Goal: Find specific page/section: Find specific page/section

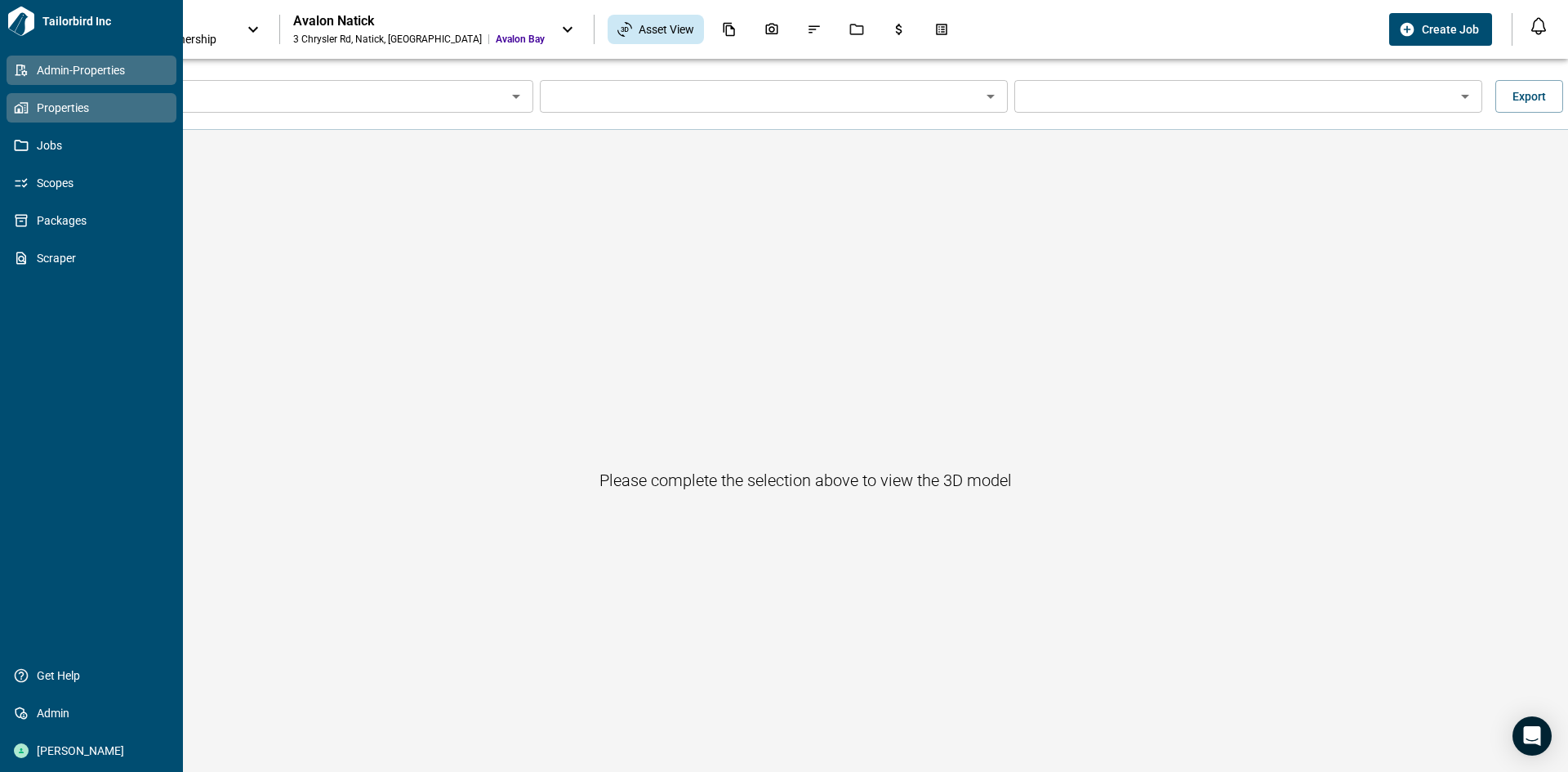
click at [47, 74] on span "Admin-Properties" at bounding box center [95, 71] width 132 height 17
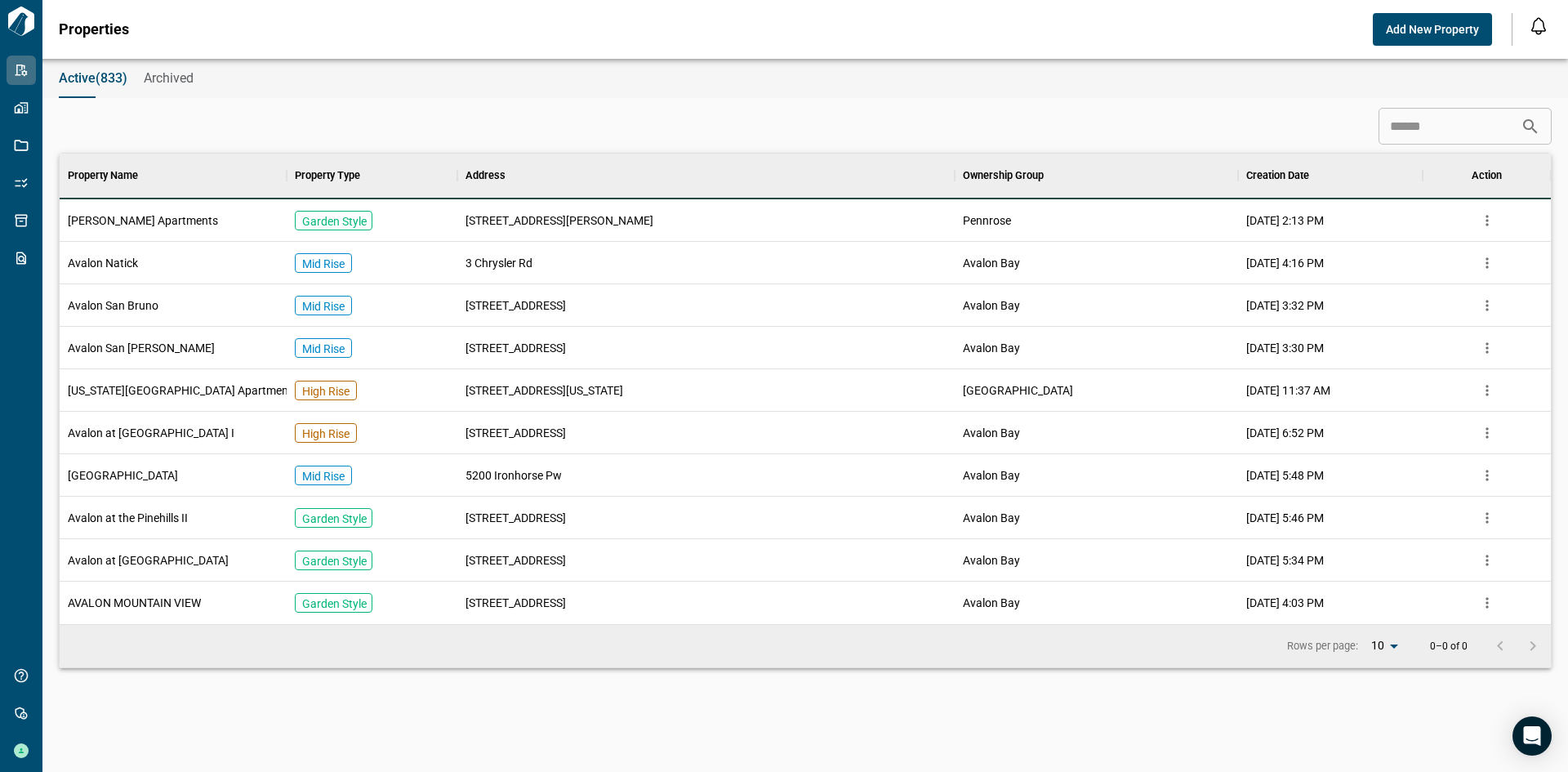
scroll to position [458, 1485]
click at [1409, 129] on input at bounding box center [1449, 127] width 142 height 33
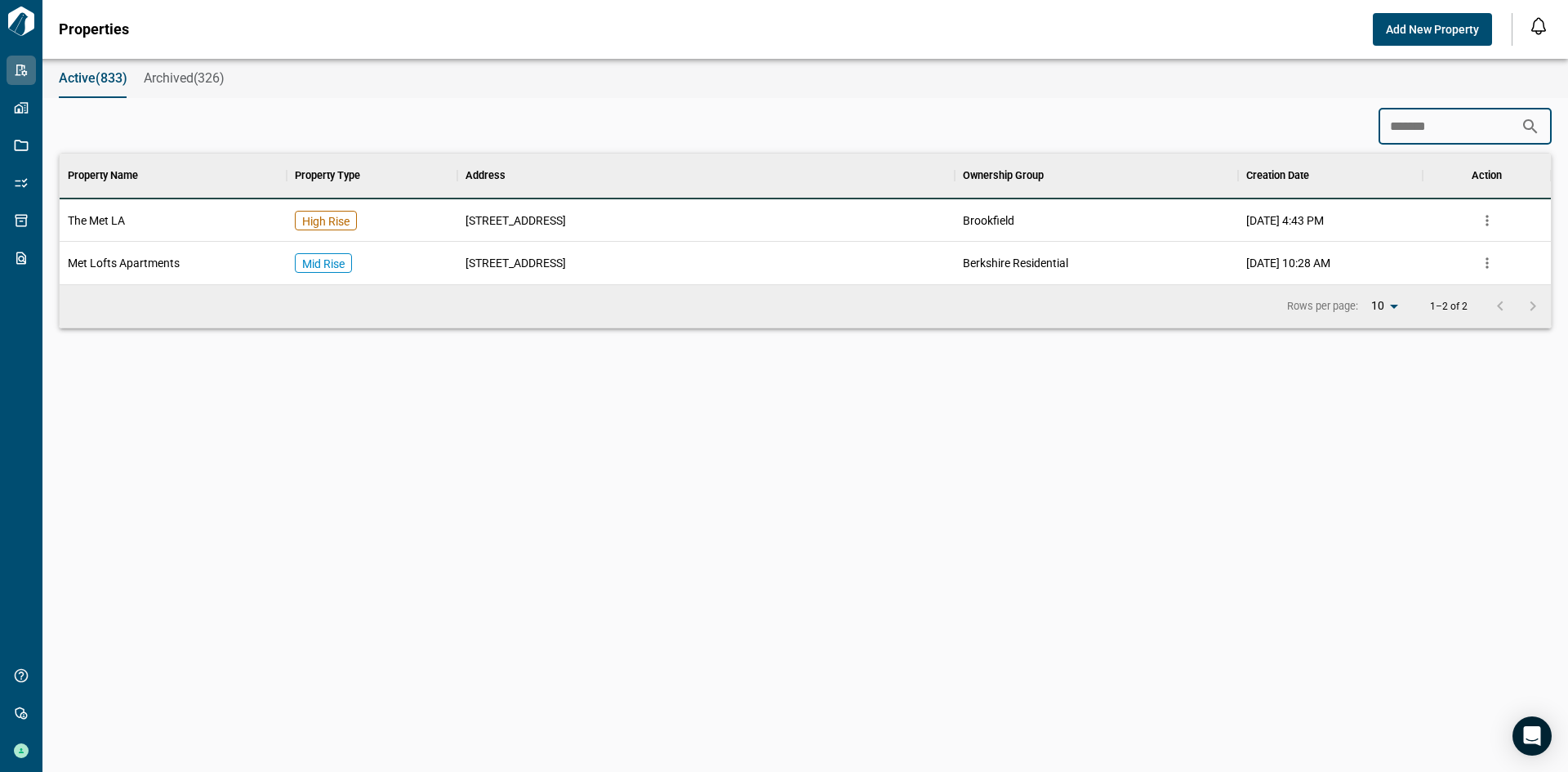
scroll to position [76, 1485]
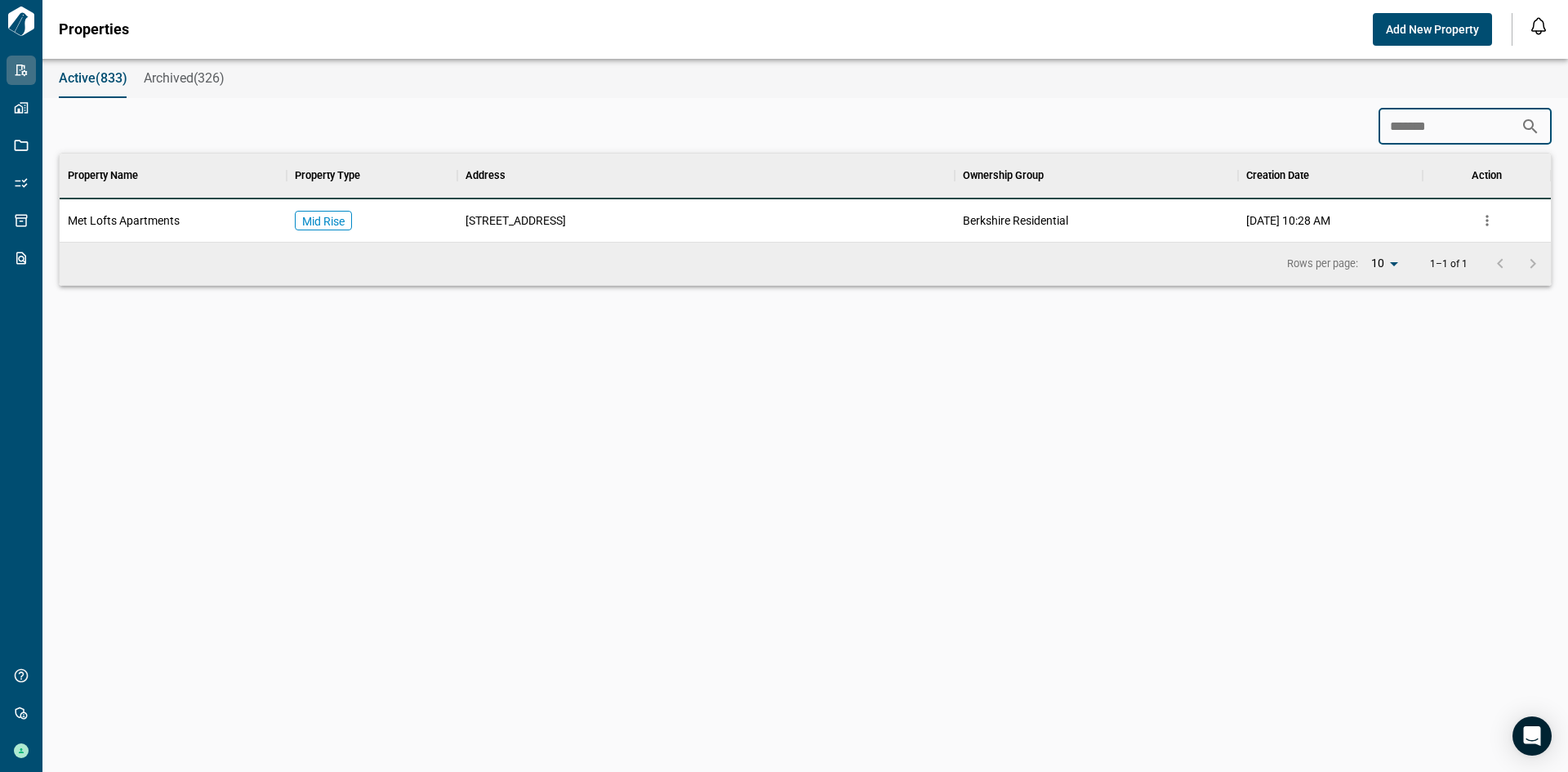
type input "*******"
click at [101, 209] on div "Met Lofts Apartments" at bounding box center [172, 220] width 227 height 42
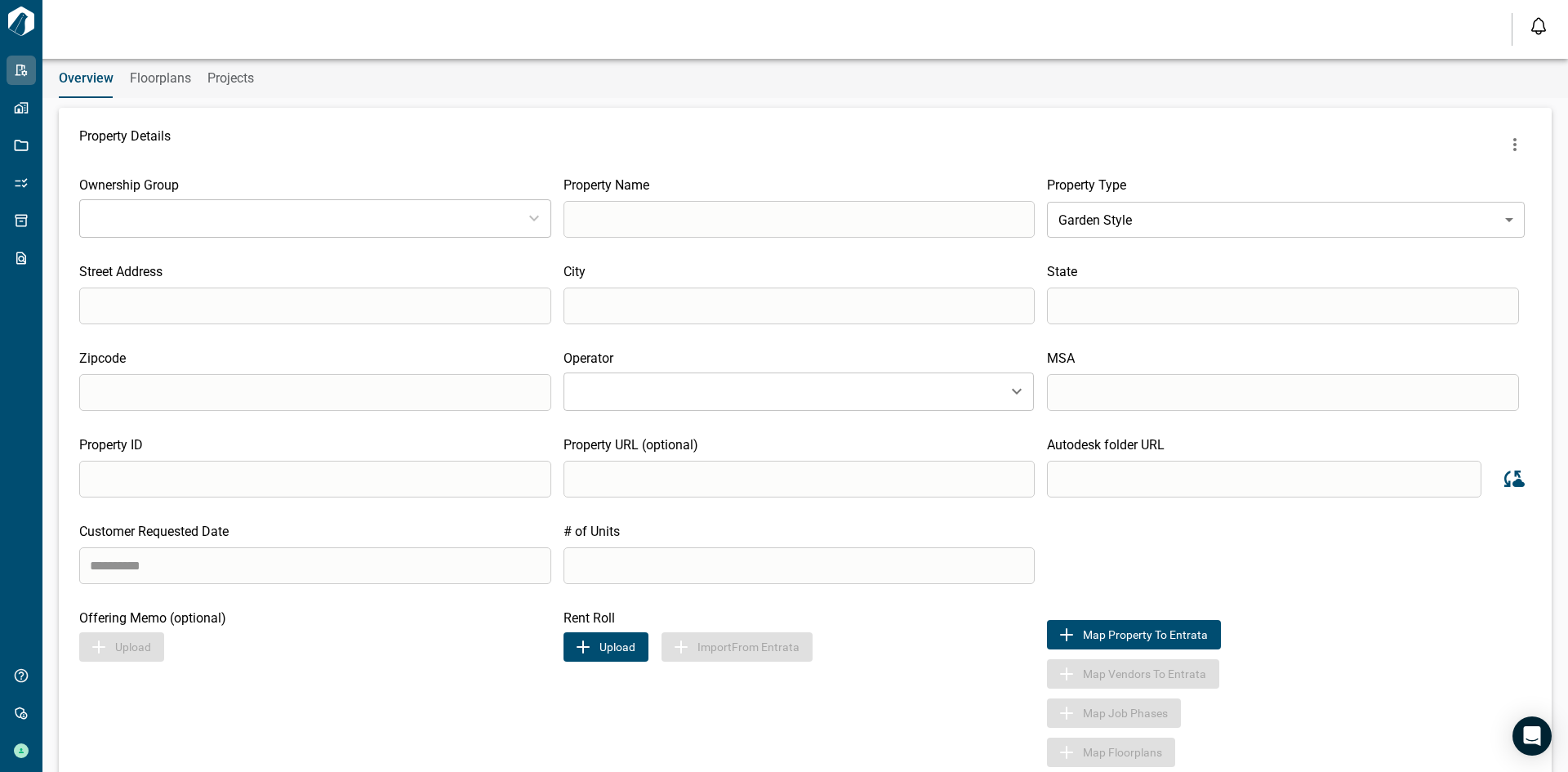
type input "*"
click at [165, 80] on span "Floorplans" at bounding box center [161, 79] width 61 height 17
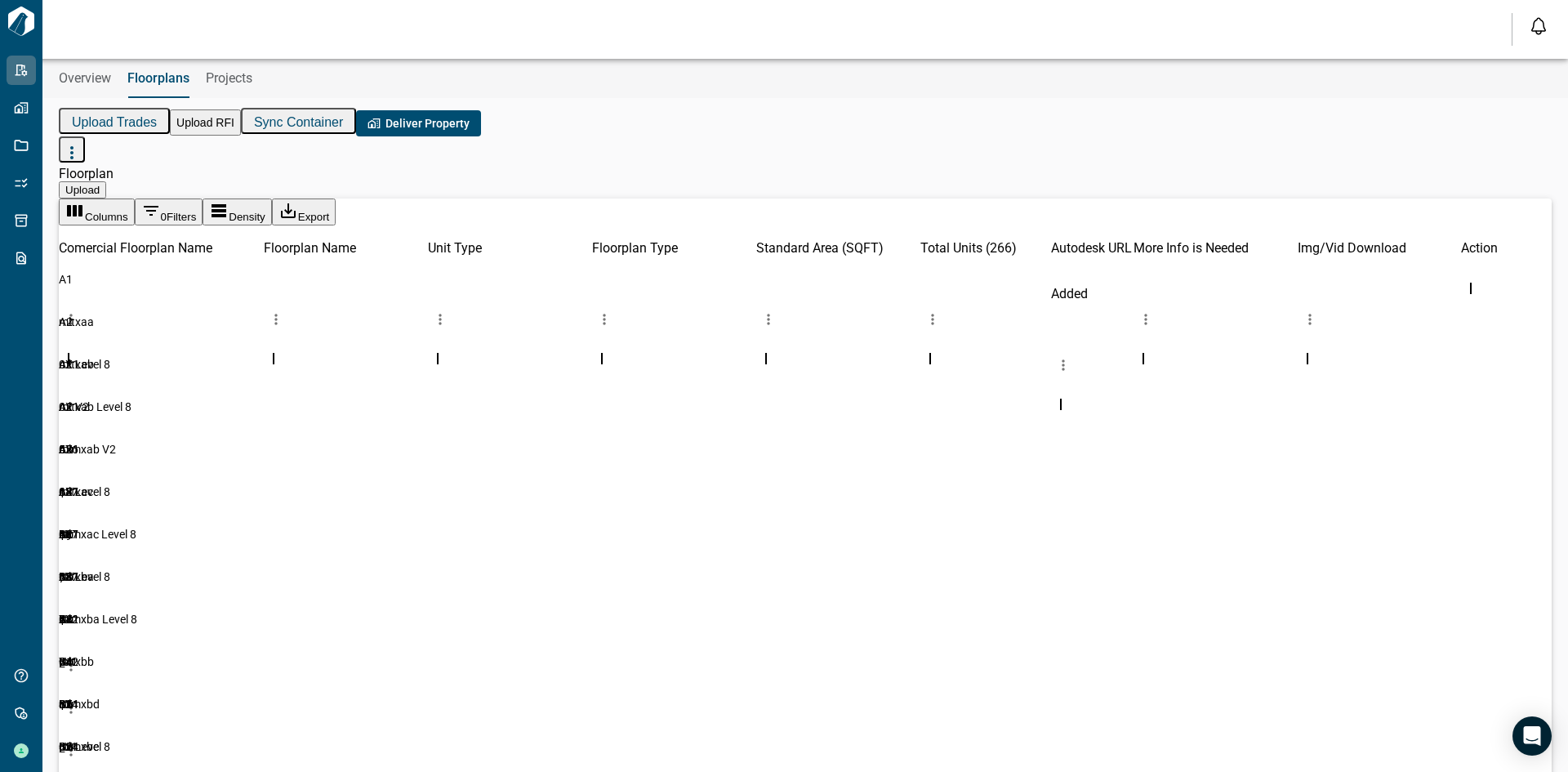
click at [94, 83] on span "Overview" at bounding box center [84, 79] width 52 height 17
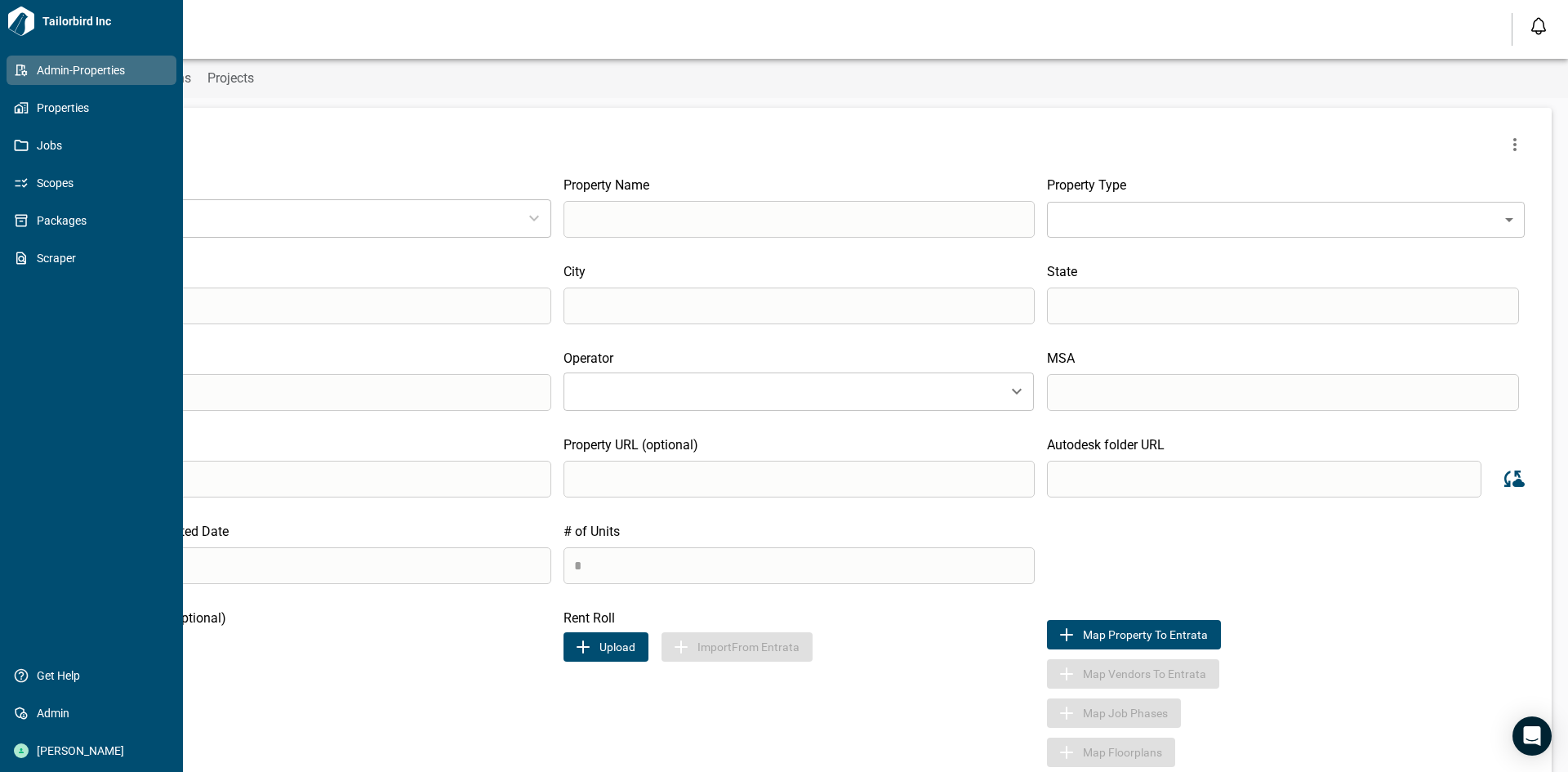
click at [83, 65] on span "Admin-Properties" at bounding box center [95, 71] width 132 height 17
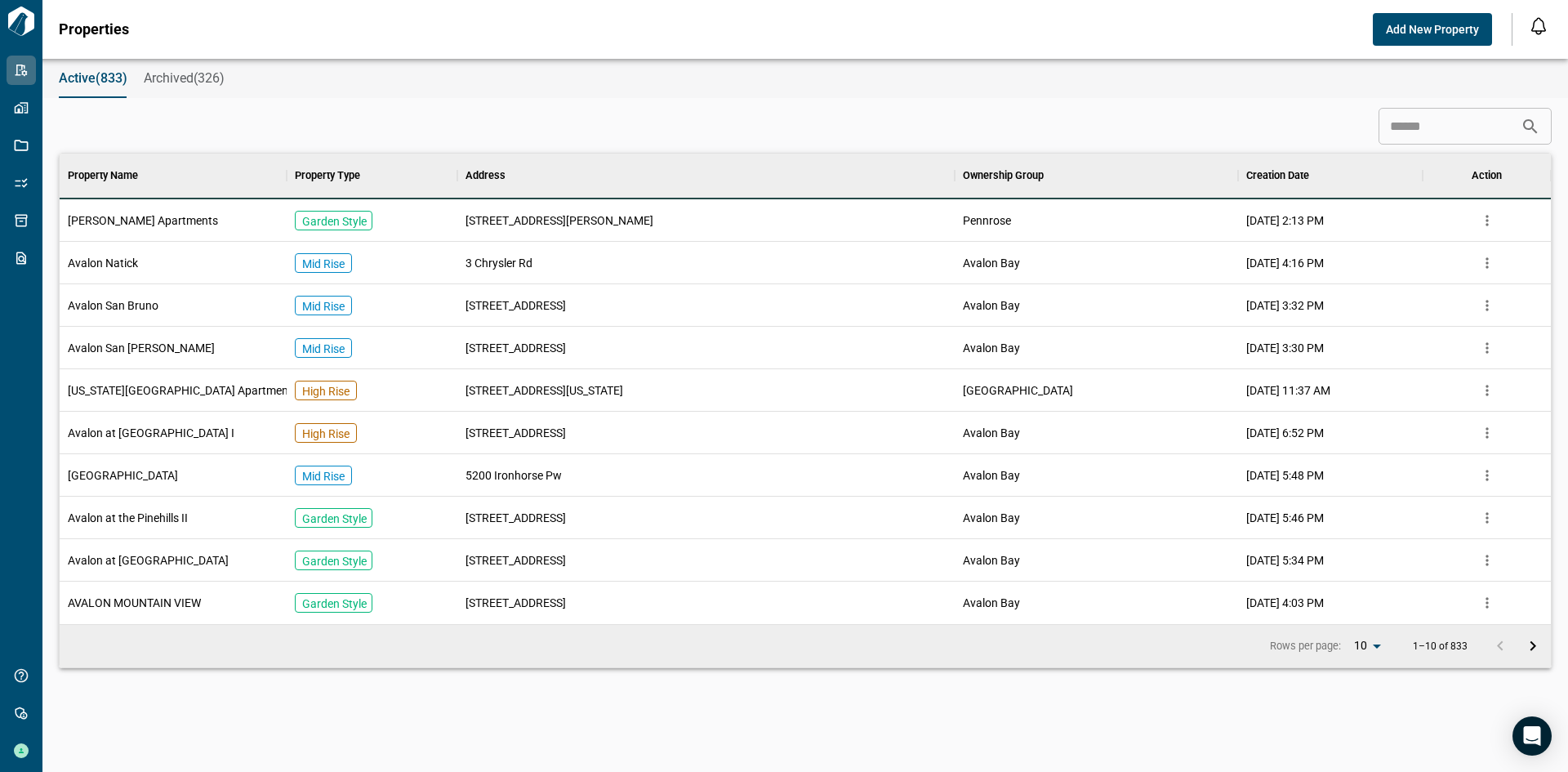
scroll to position [458, 1485]
click at [1392, 124] on input at bounding box center [1449, 127] width 142 height 33
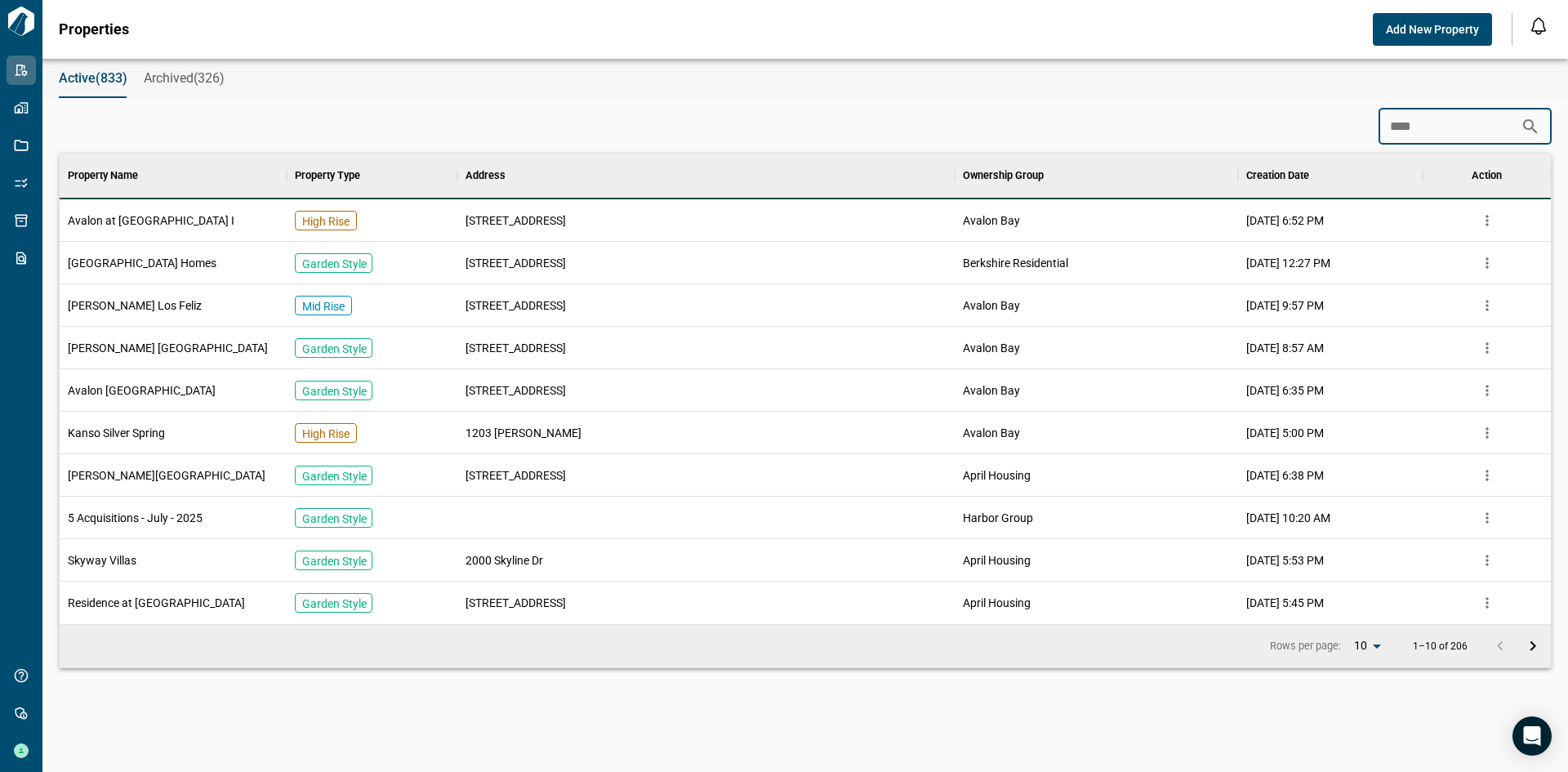
scroll to position [204, 1485]
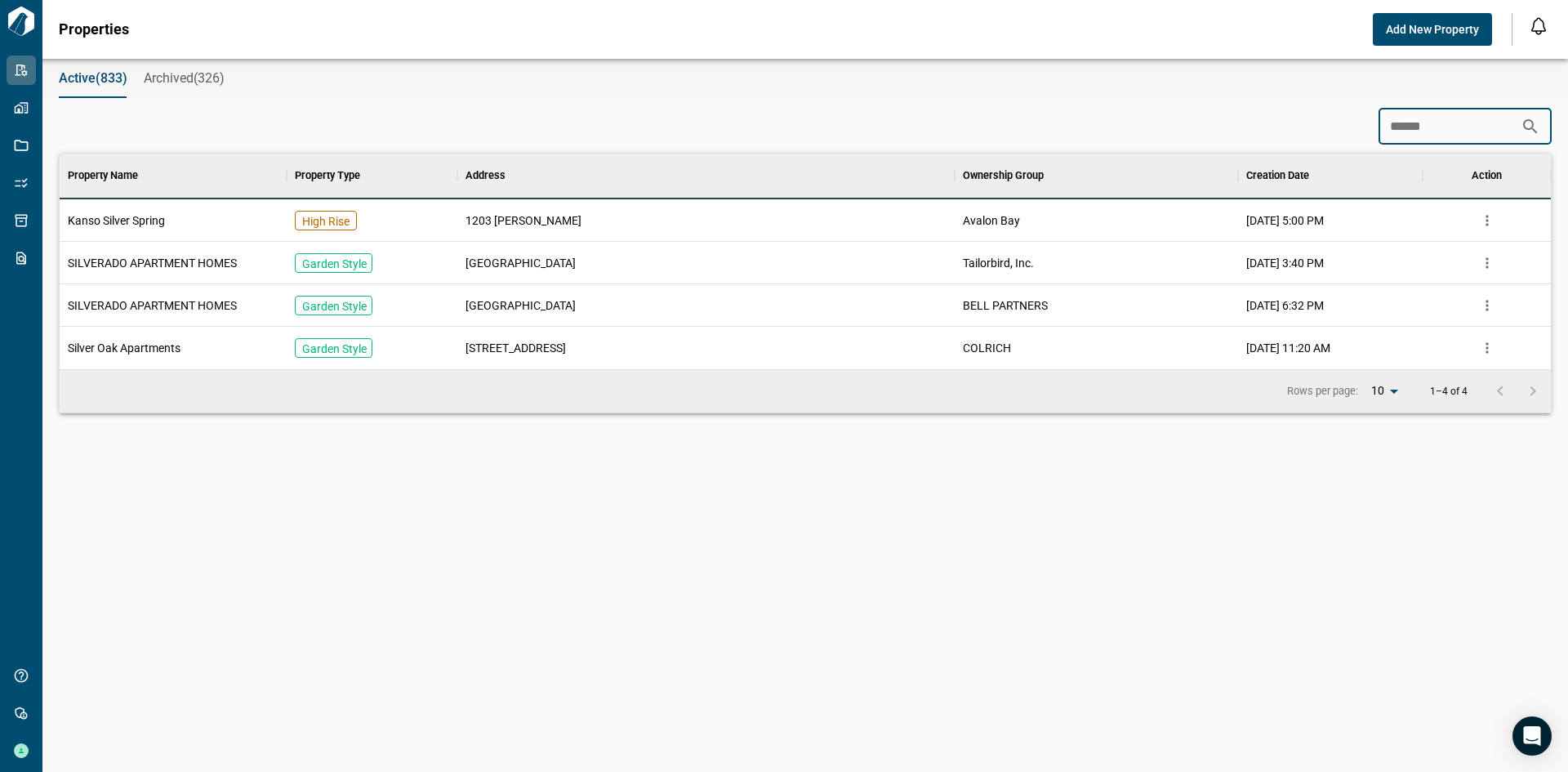
type input "******"
click at [195, 84] on span "Archived(326)" at bounding box center [184, 79] width 81 height 17
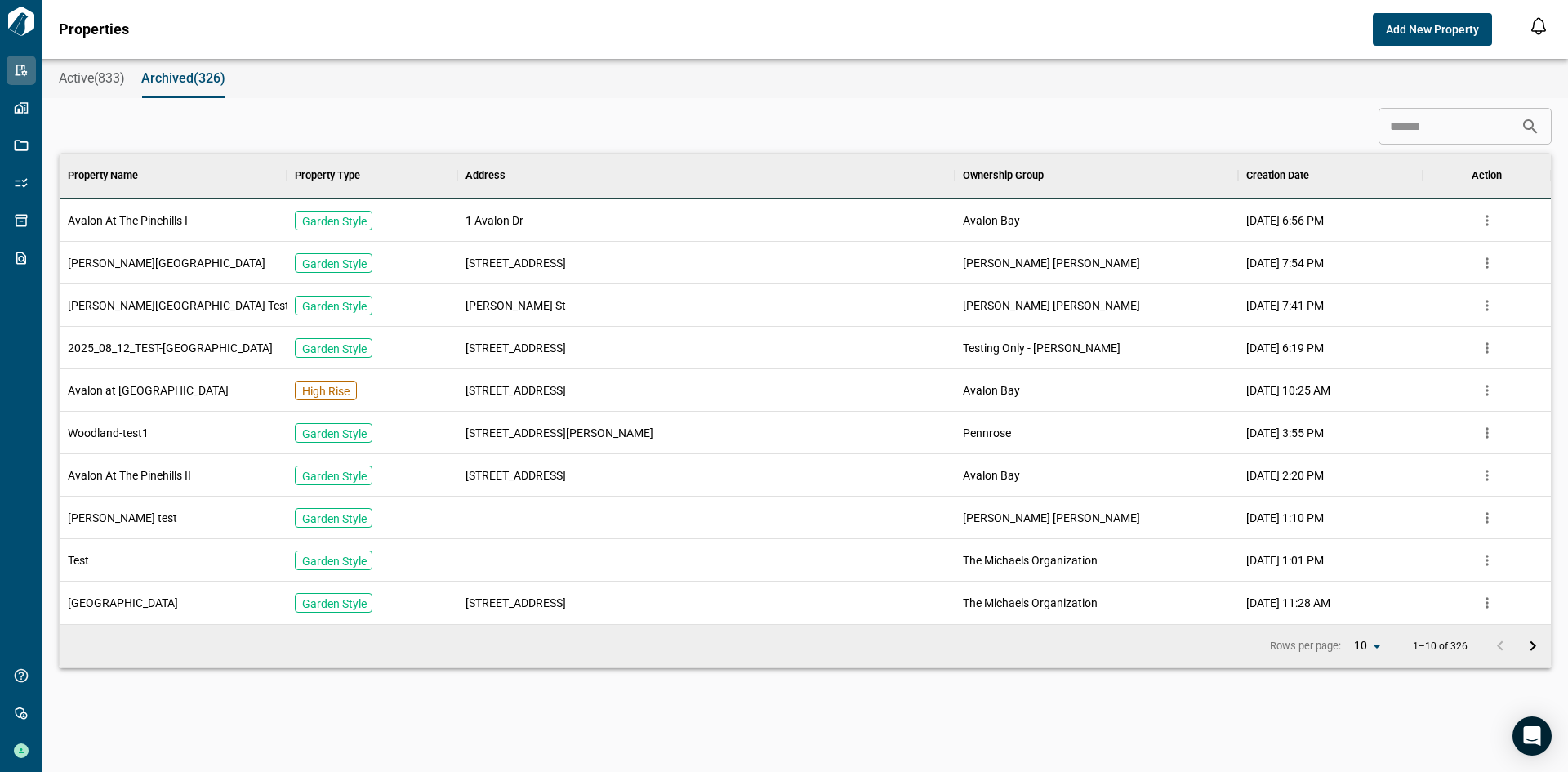
scroll to position [458, 1485]
click at [1399, 121] on input at bounding box center [1449, 127] width 142 height 33
paste input "**********"
type input "**********"
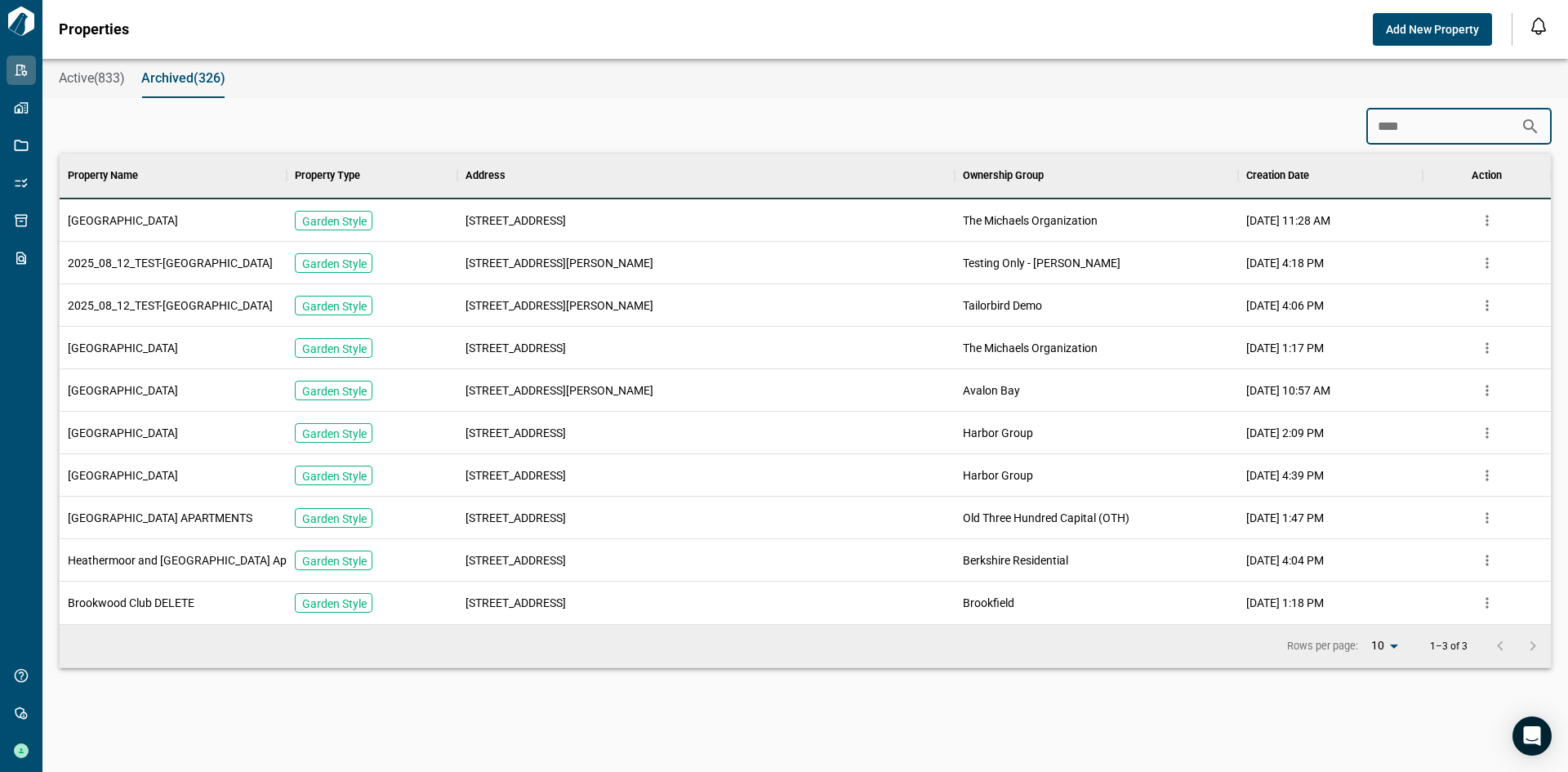
scroll to position [118, 1485]
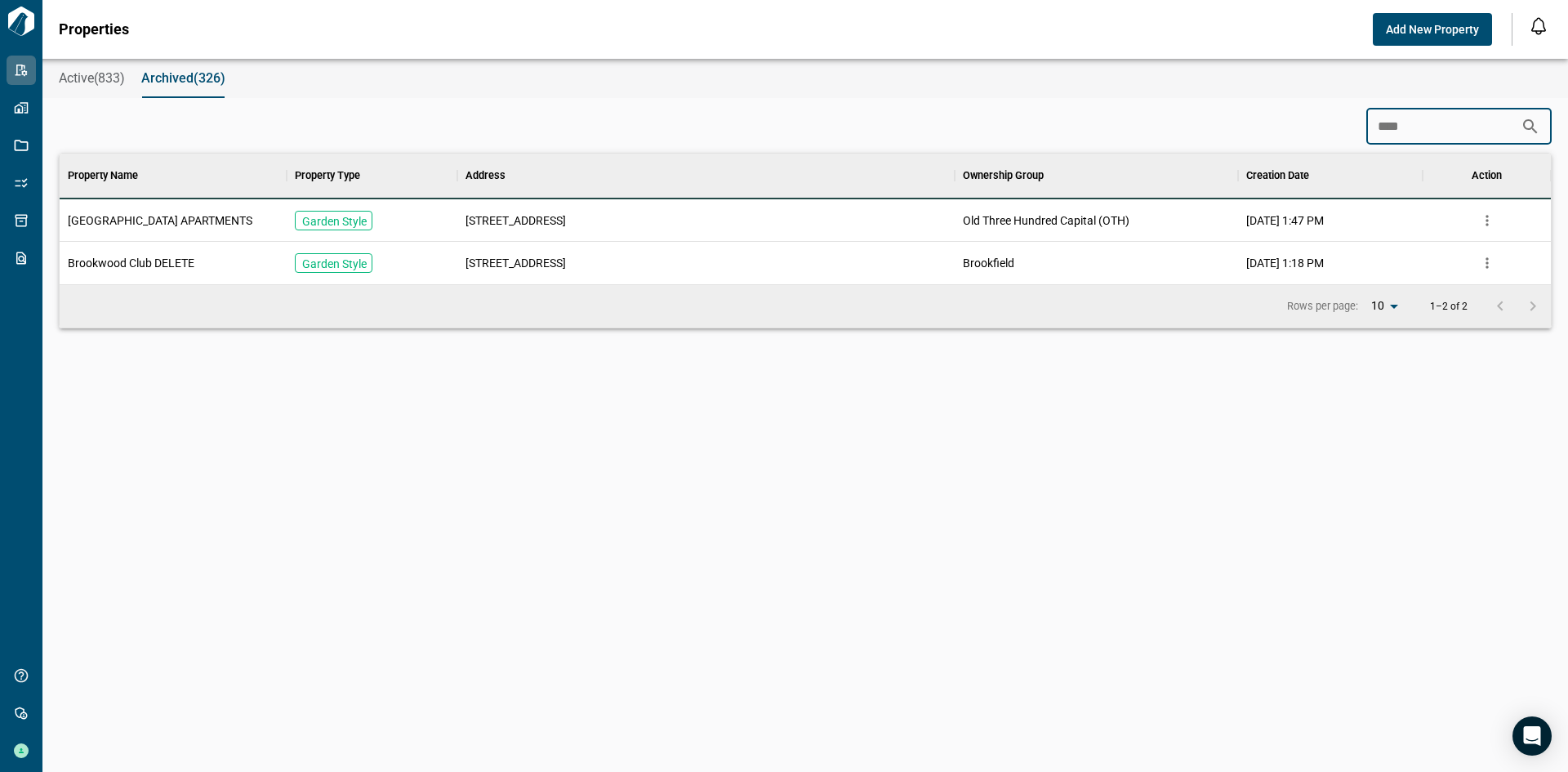
type input "****"
click at [209, 217] on span "[GEOGRAPHIC_DATA] APARTMENTS" at bounding box center [160, 220] width 184 height 17
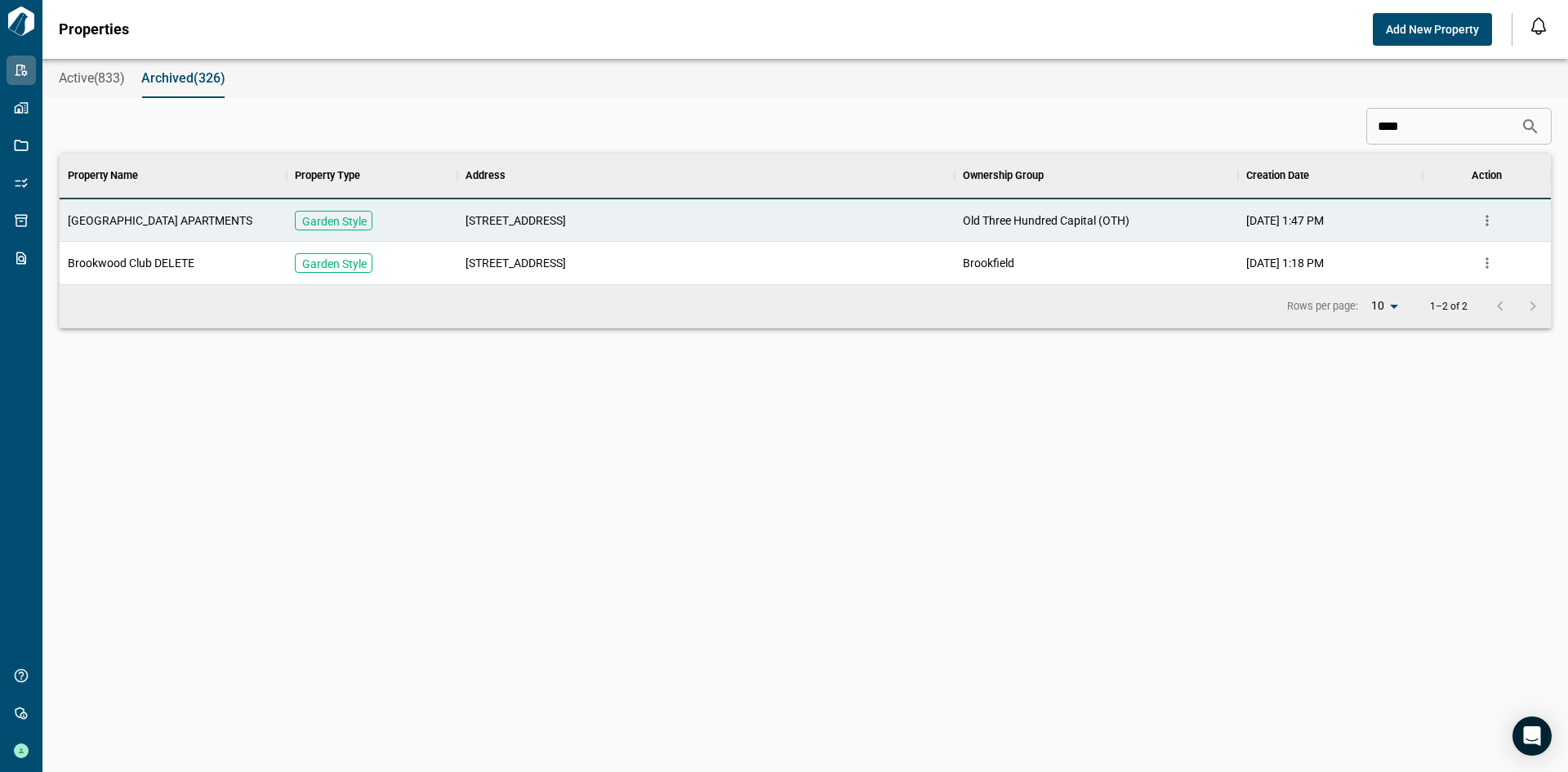
click at [209, 217] on span "[GEOGRAPHIC_DATA] APARTMENTS" at bounding box center [160, 220] width 184 height 17
click at [1481, 219] on icon "more" at bounding box center [1487, 220] width 17 height 17
click at [860, 439] on div "Active(833) Archived(326) **** ​ Property Name Property Type Address Ownership …" at bounding box center [784, 415] width 1568 height 713
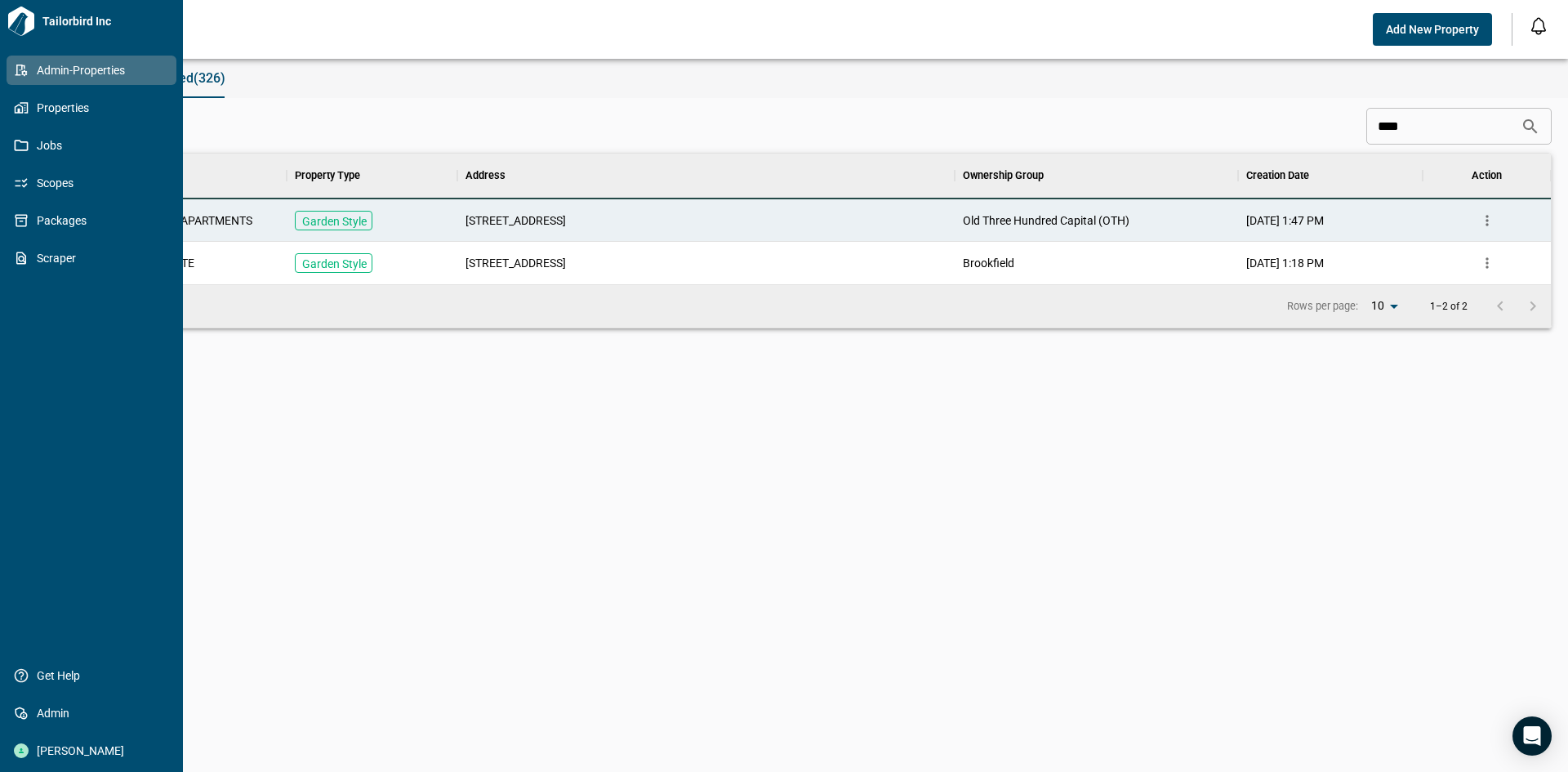
click at [61, 71] on span "Admin-Properties" at bounding box center [95, 71] width 132 height 17
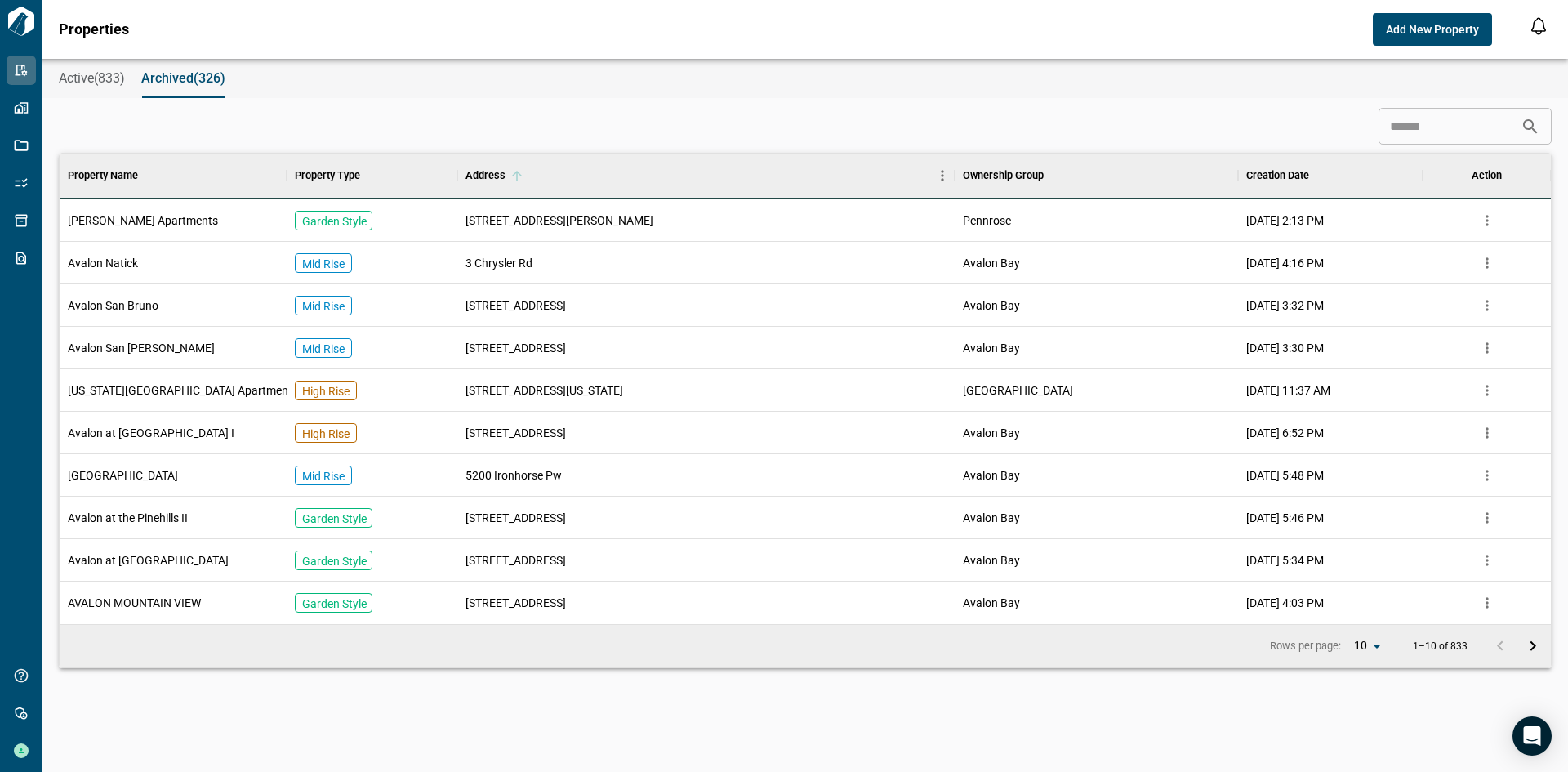
scroll to position [458, 1485]
click at [1378, 134] on input at bounding box center [1449, 127] width 142 height 33
click at [1407, 134] on input at bounding box center [1449, 127] width 142 height 33
paste input "**********"
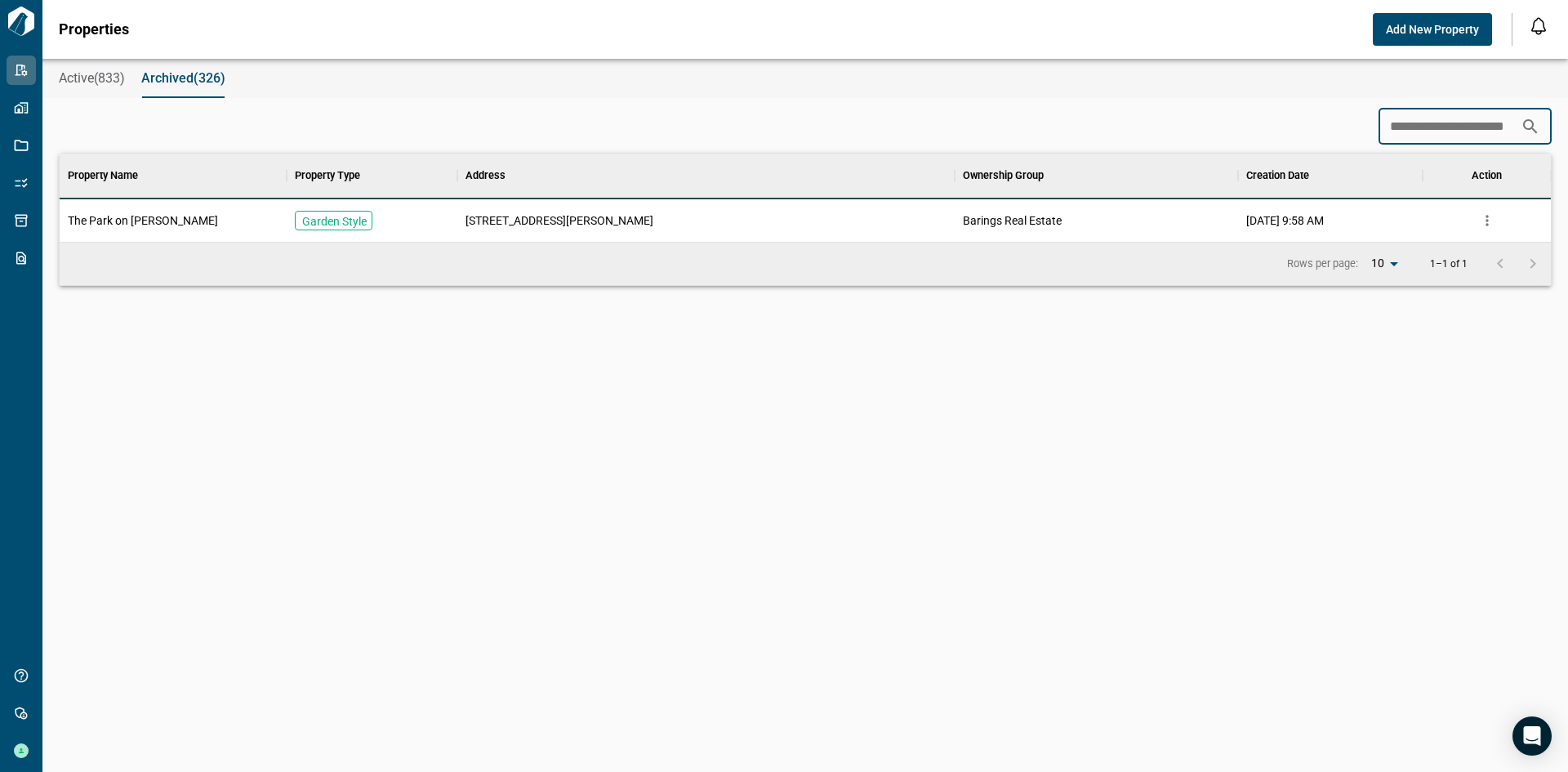
scroll to position [76, 1485]
type input "**********"
click at [172, 220] on span "The Park on [PERSON_NAME]" at bounding box center [143, 220] width 150 height 17
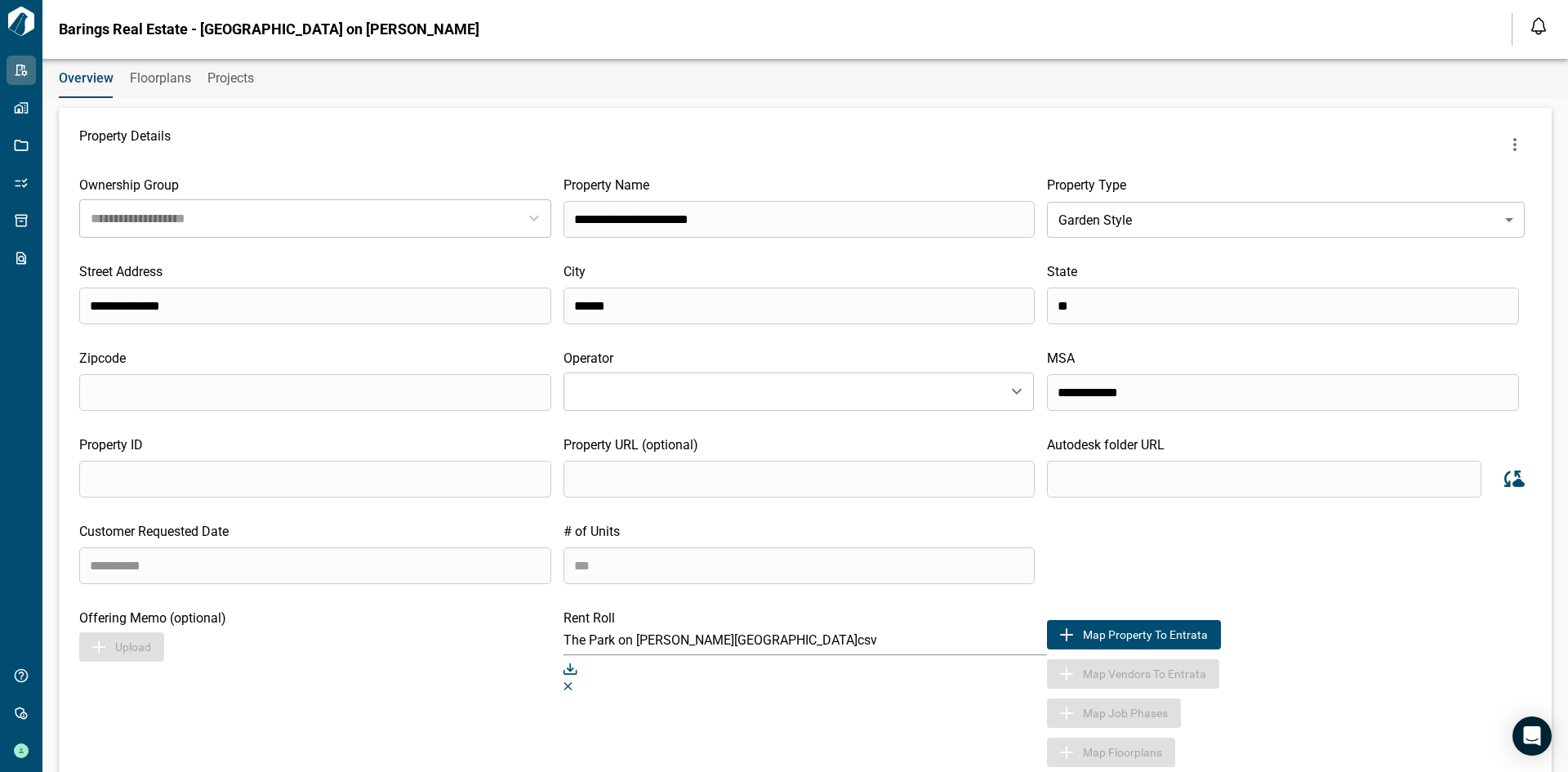
click at [167, 83] on span "Floorplans" at bounding box center [161, 79] width 61 height 17
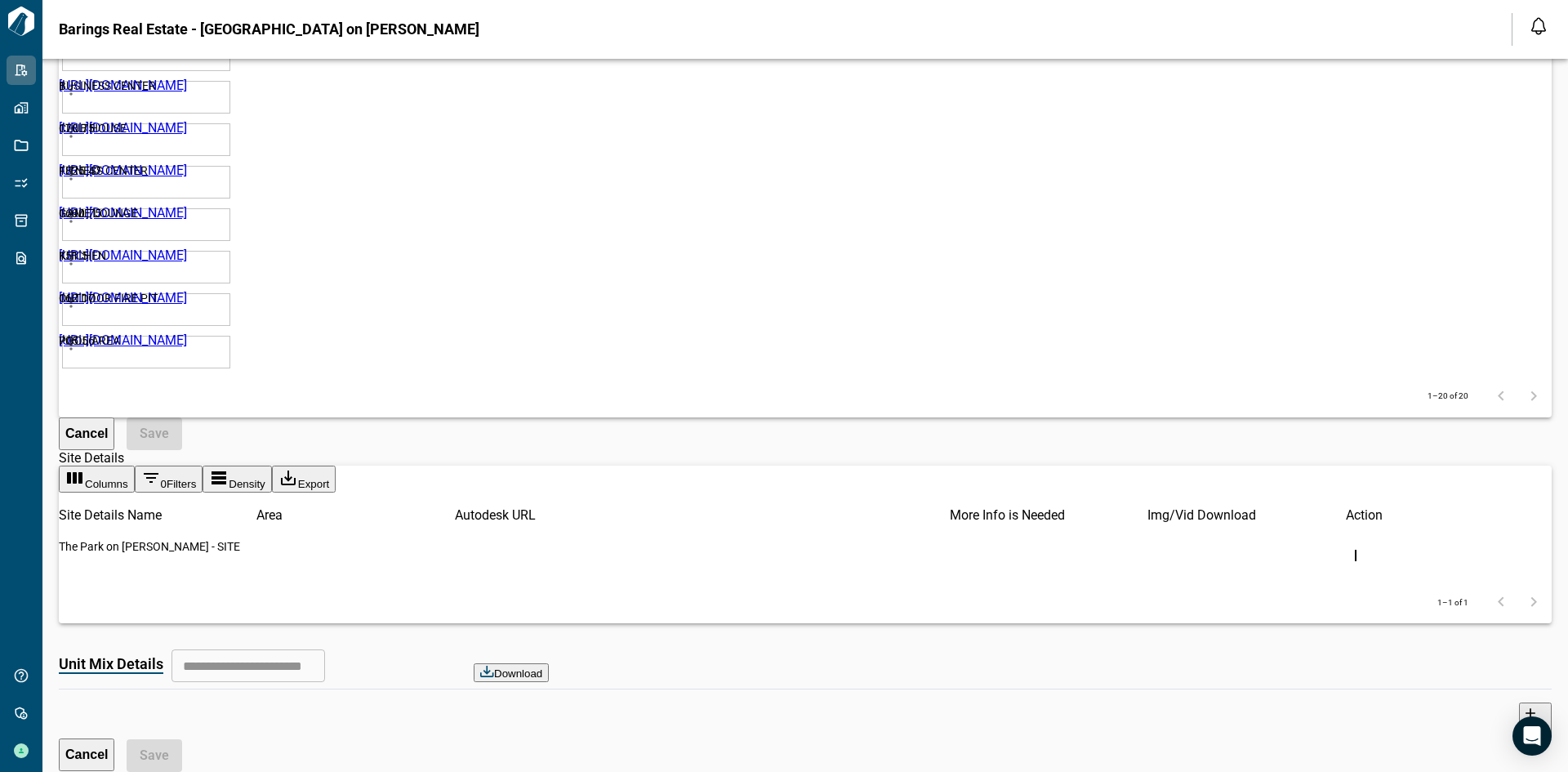
scroll to position [2976, 0]
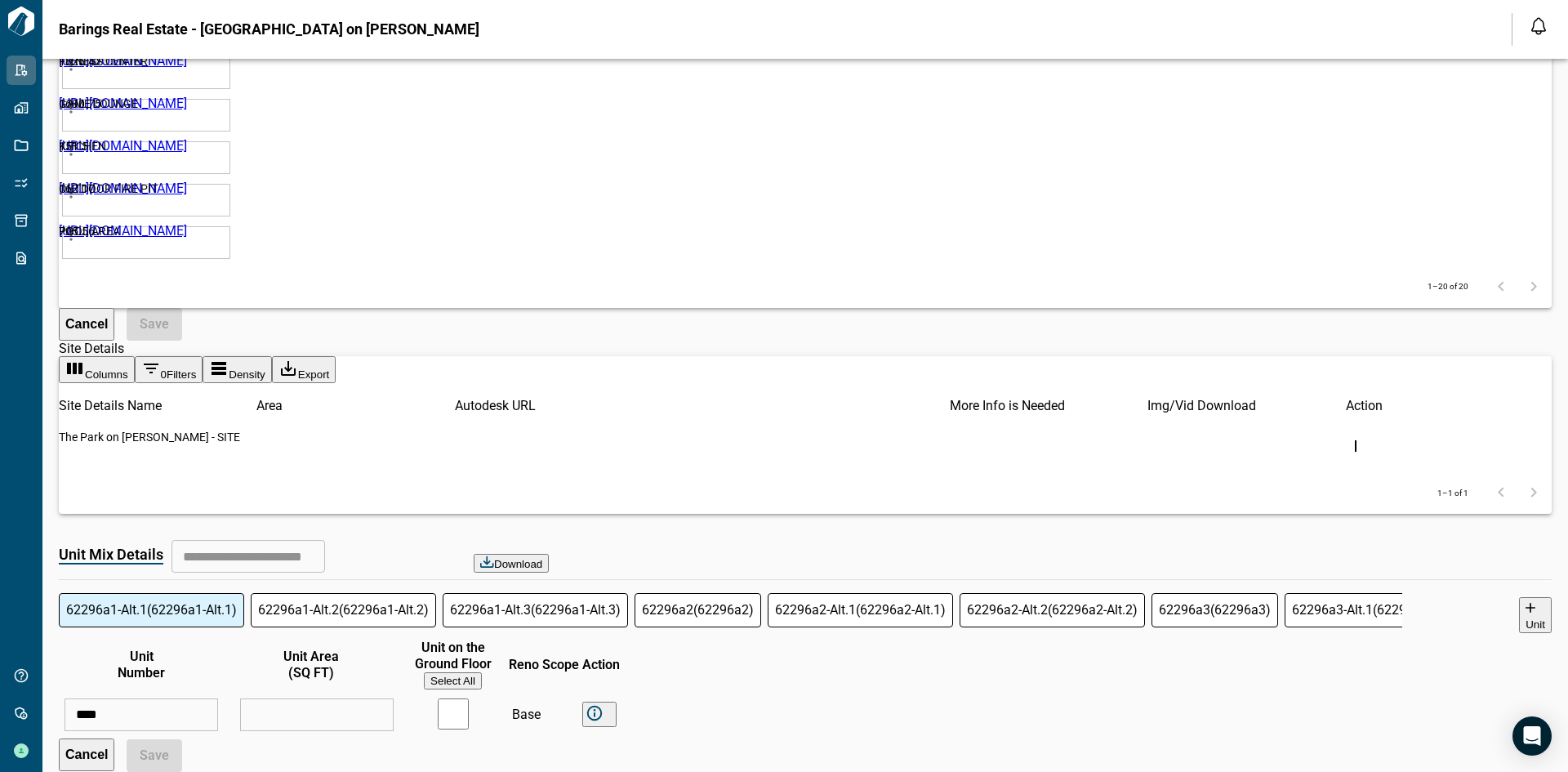
click at [187, 530] on link "[URL][DOMAIN_NAME]" at bounding box center [123, 521] width 128 height 16
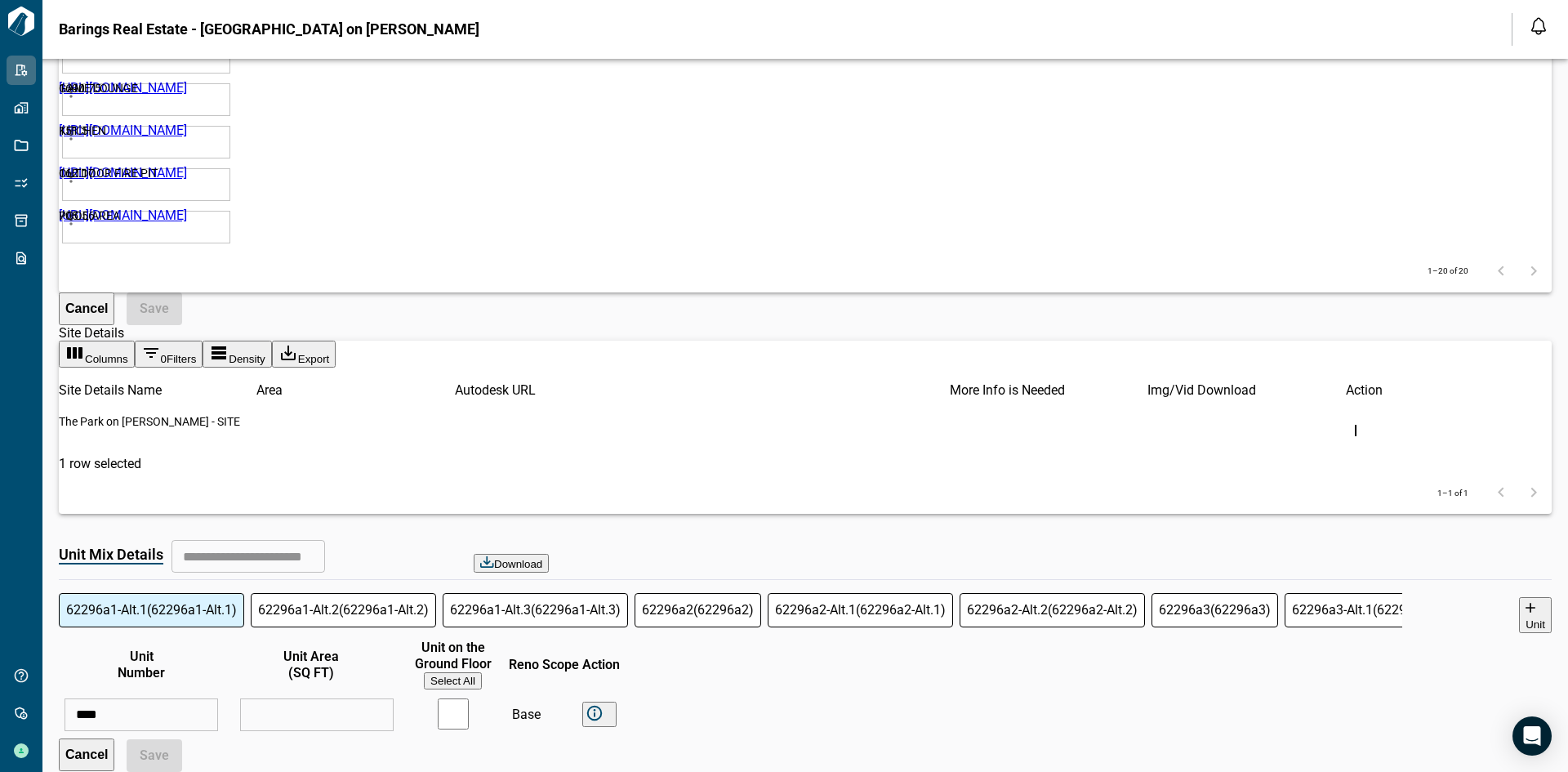
drag, startPoint x: 602, startPoint y: 532, endPoint x: 572, endPoint y: 543, distance: 32.0
click at [187, 514] on link "[URL][DOMAIN_NAME]" at bounding box center [123, 506] width 128 height 16
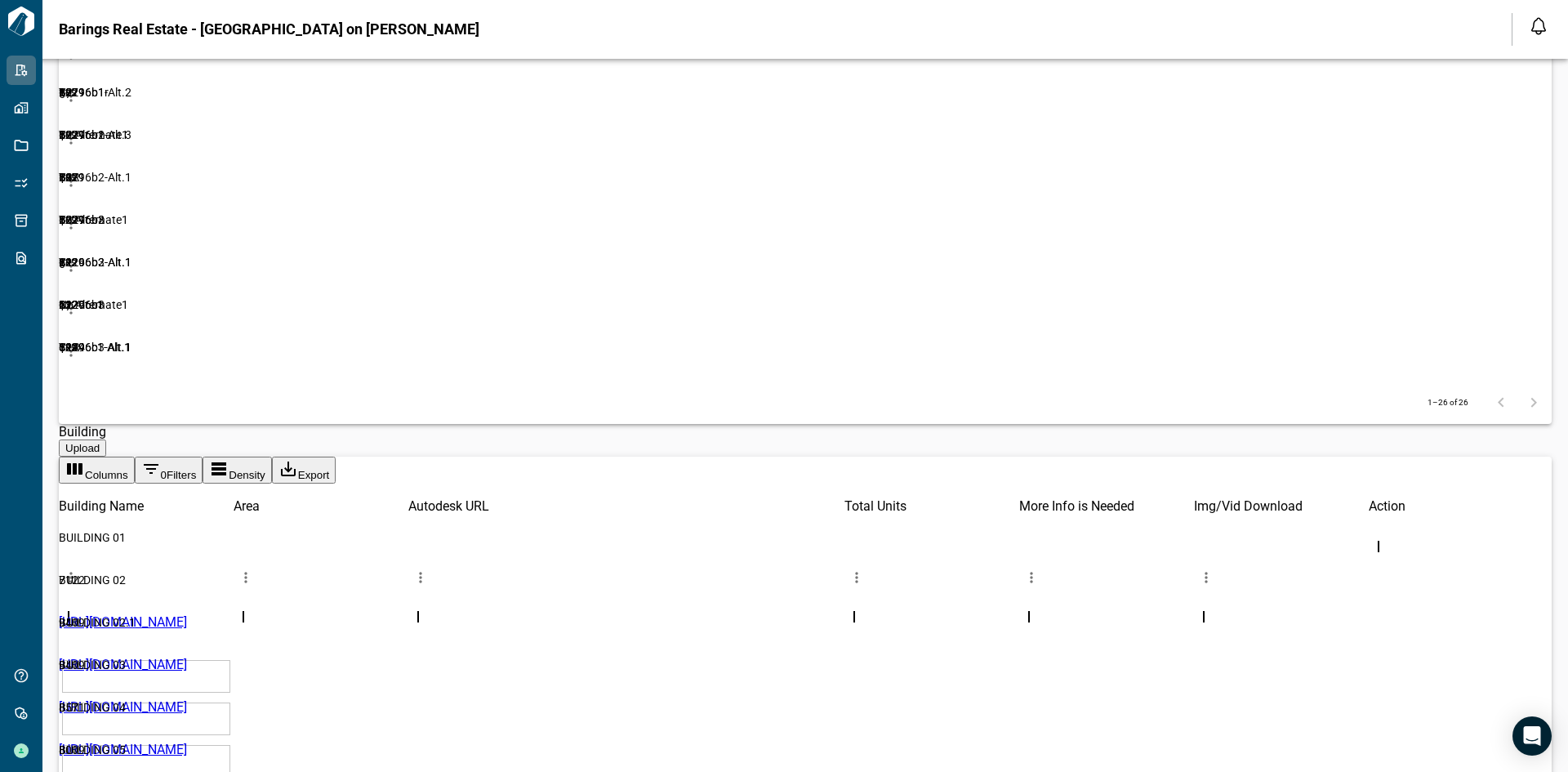
scroll to position [1179, 0]
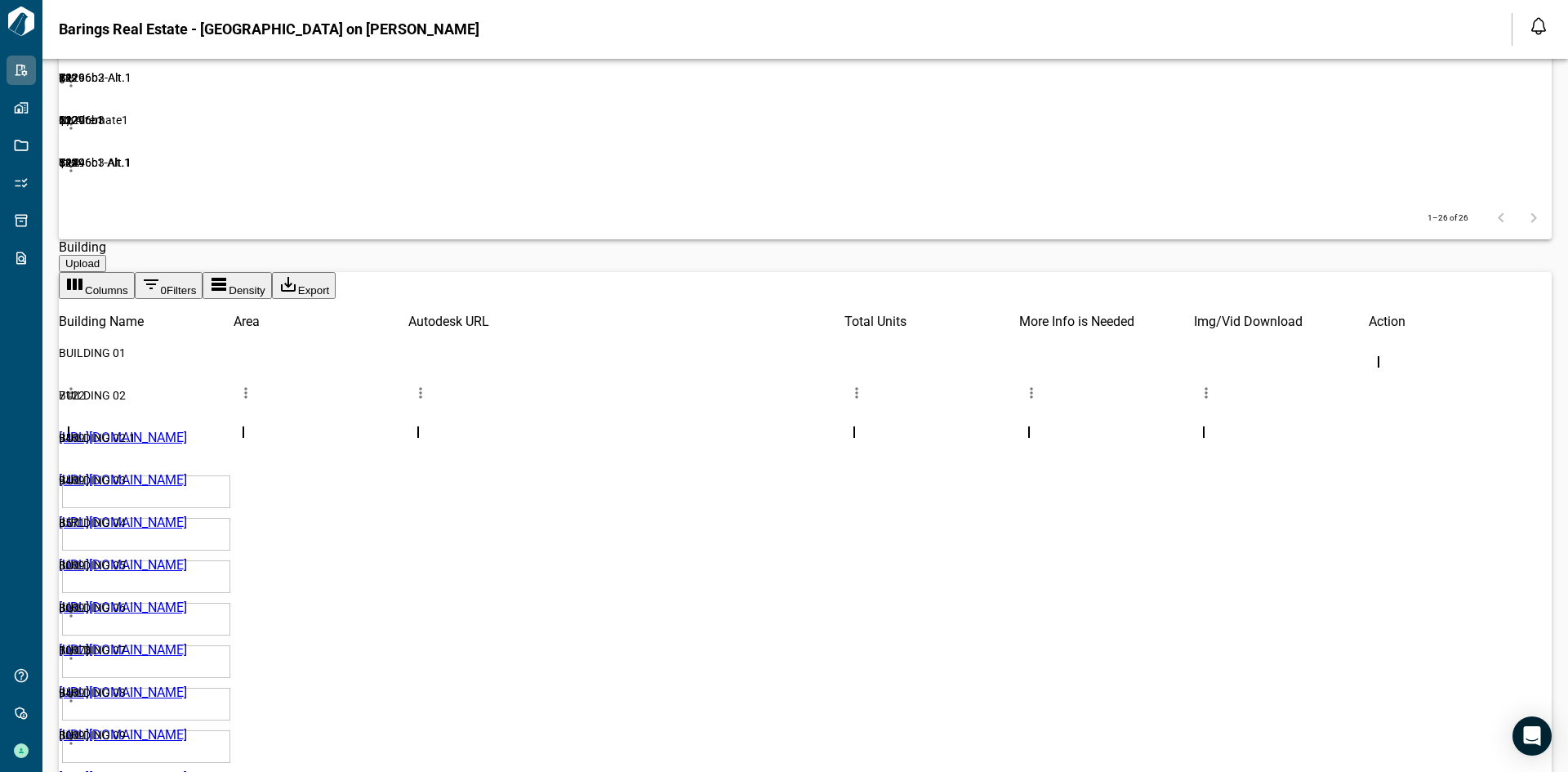
click at [187, 432] on link "[URL][DOMAIN_NAME]" at bounding box center [123, 437] width 128 height 16
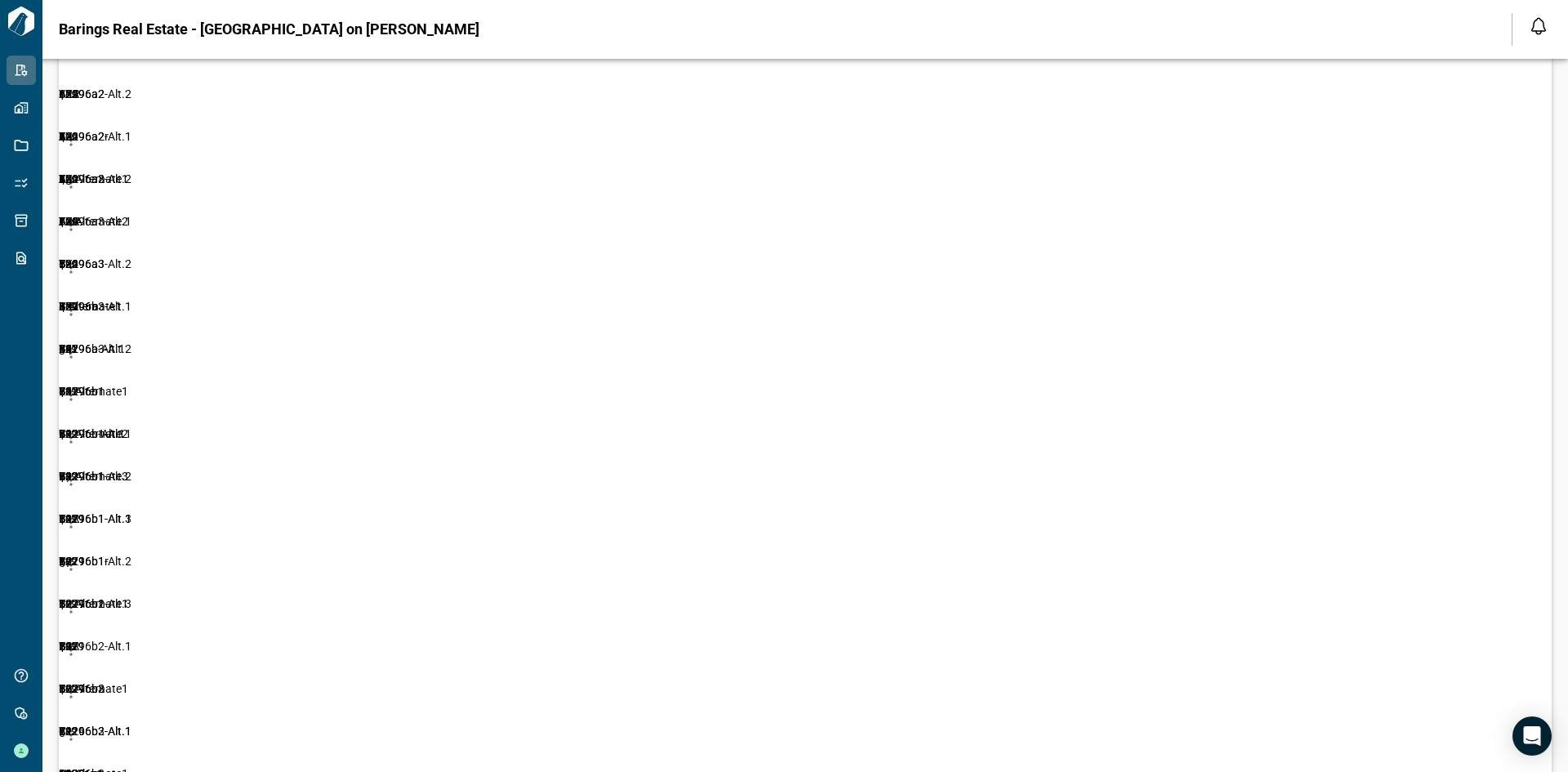
scroll to position [280, 0]
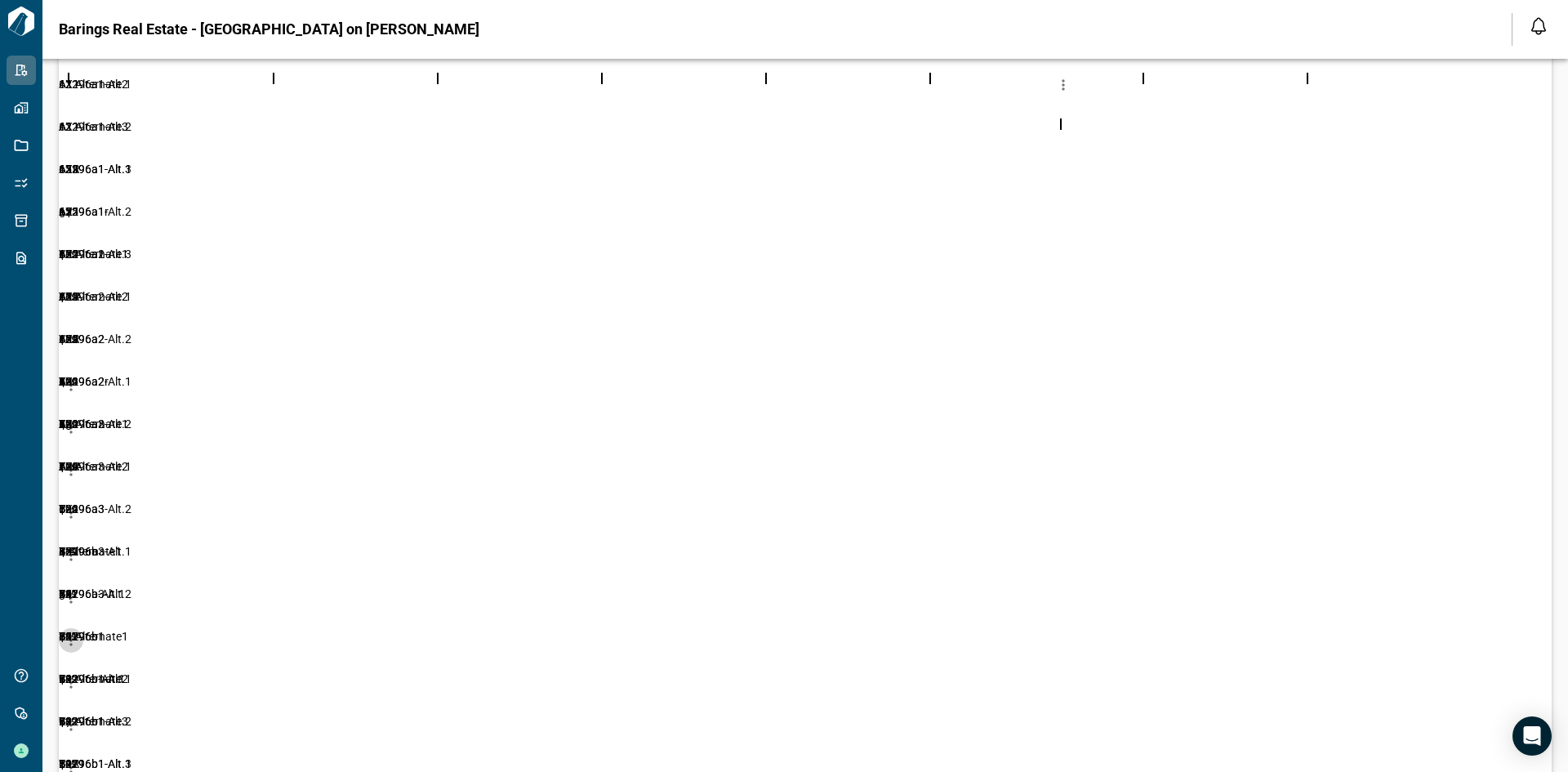
click at [79, 632] on icon "more" at bounding box center [72, 641] width 17 height 17
click at [1437, 344] on li "Edit" at bounding box center [1435, 353] width 161 height 29
